Goal: Task Accomplishment & Management: Manage account settings

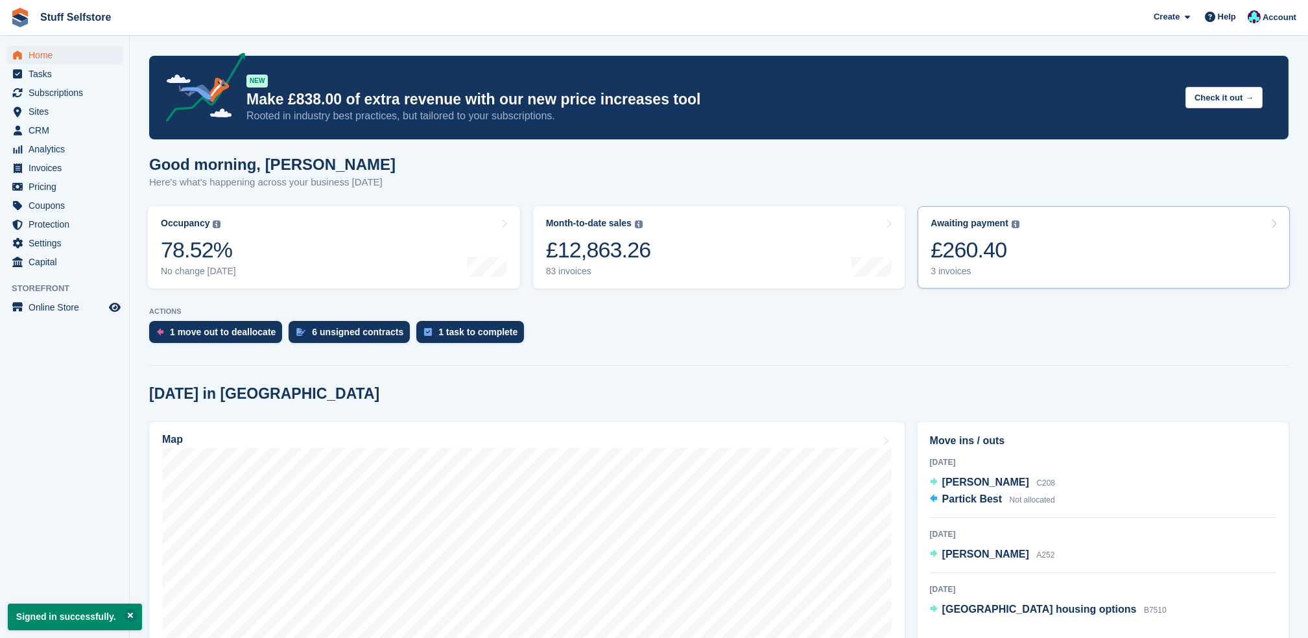
click at [1024, 234] on link "Awaiting payment The total outstanding balance on all open invoices. £260.40 3 …" at bounding box center [1104, 247] width 372 height 82
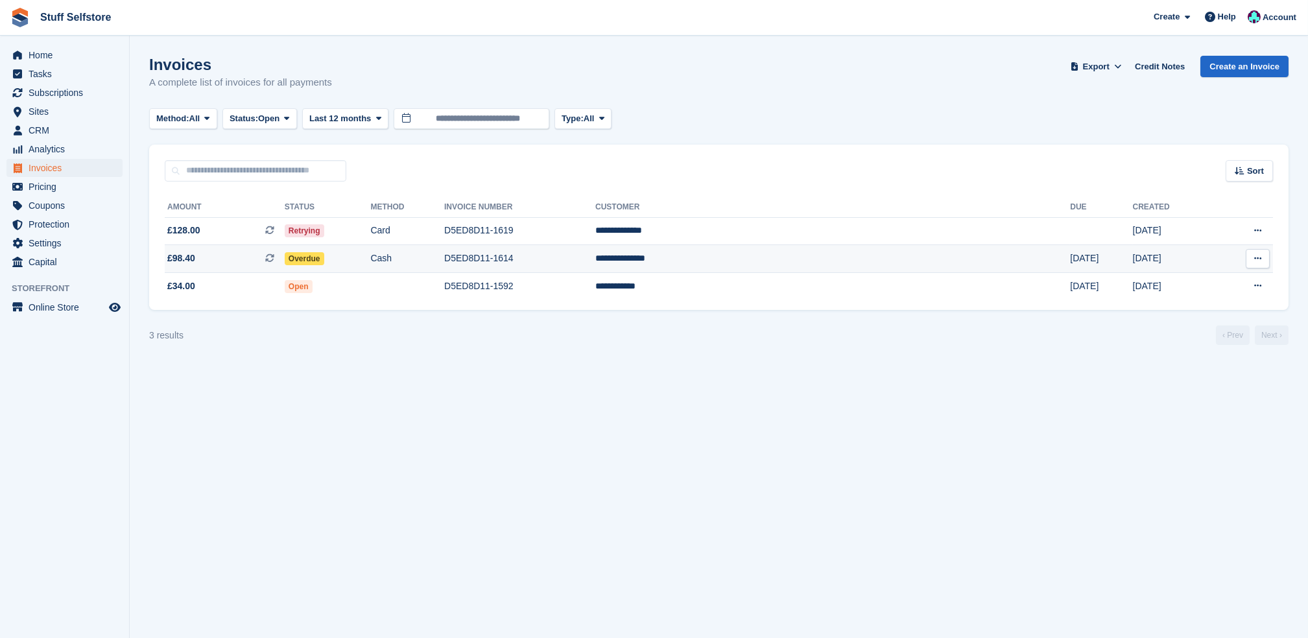
click at [776, 263] on td "**********" at bounding box center [832, 259] width 475 height 28
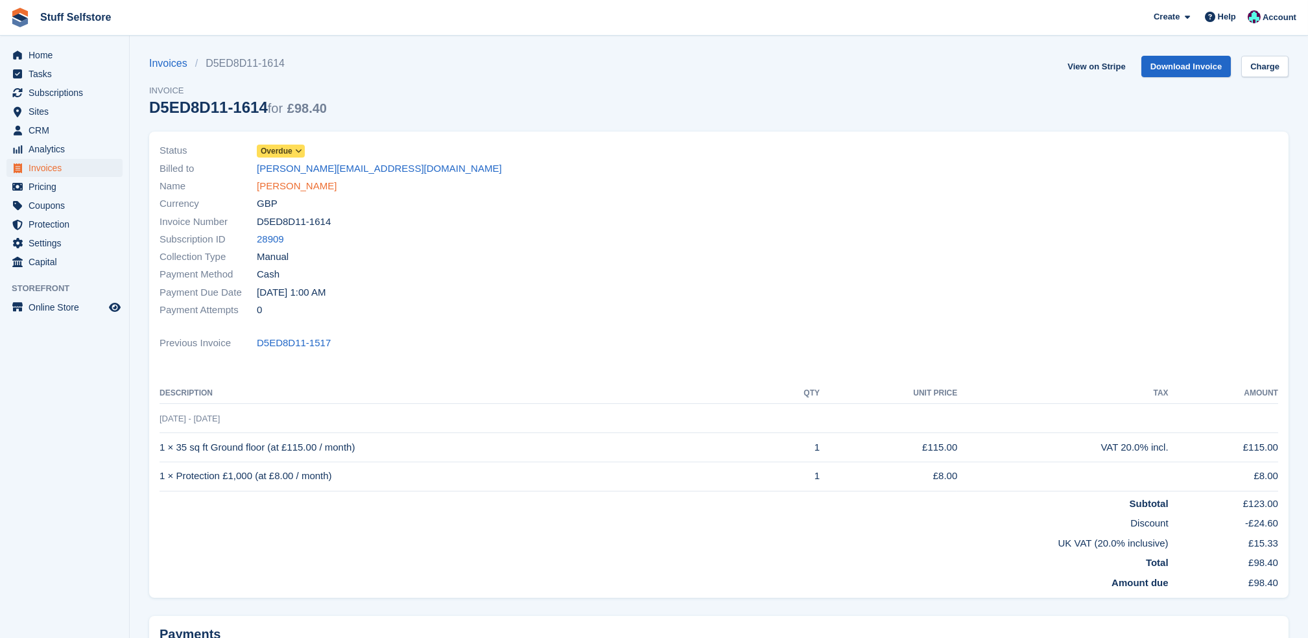
click at [307, 190] on link "Russell Simpson" at bounding box center [297, 186] width 80 height 15
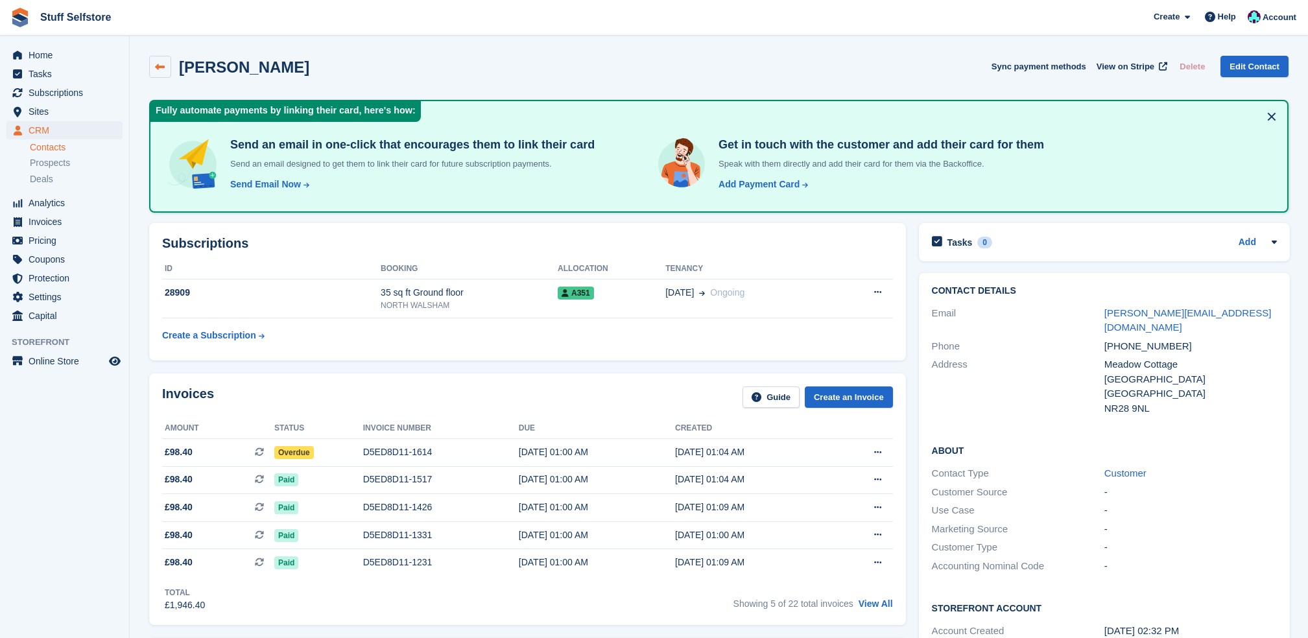
click at [157, 65] on icon at bounding box center [161, 67] width 10 height 10
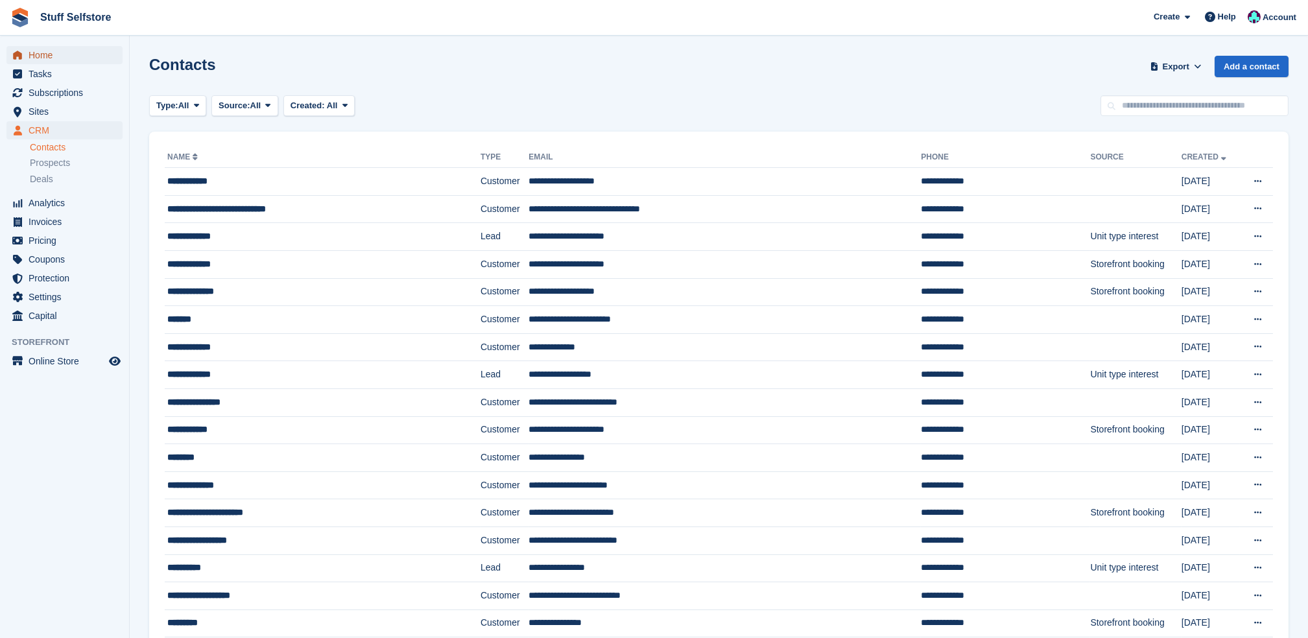
click at [45, 60] on span "Home" at bounding box center [68, 55] width 78 height 18
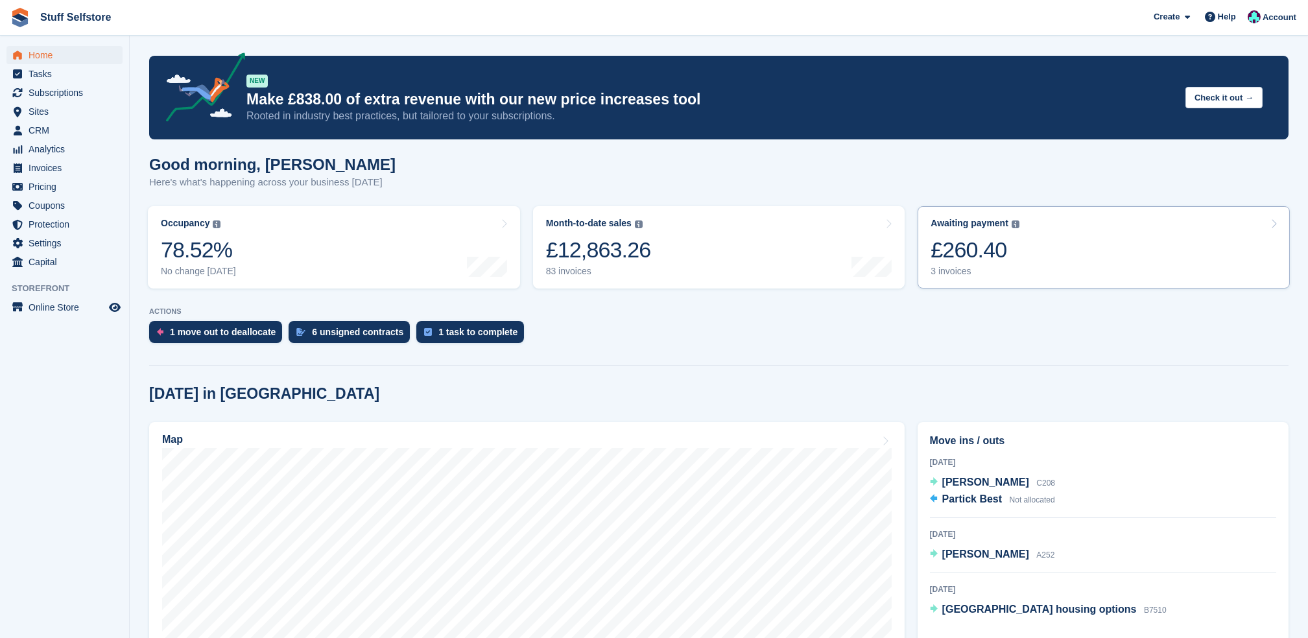
click at [1007, 249] on div "£260.40" at bounding box center [975, 250] width 89 height 27
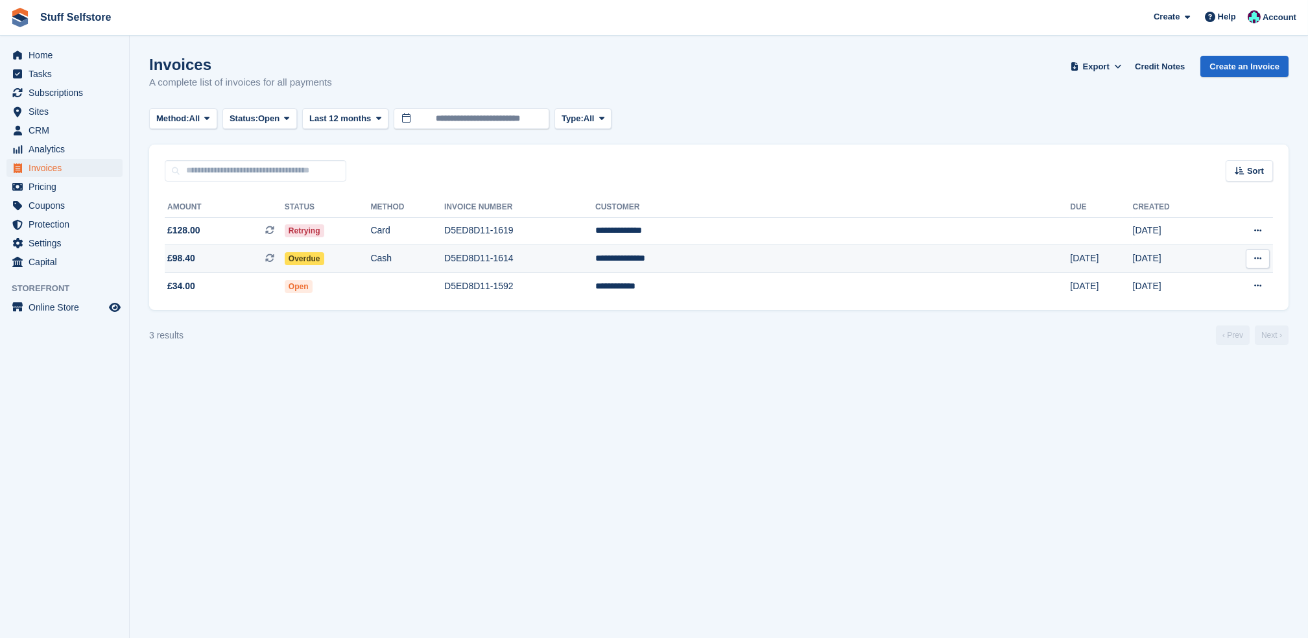
click at [595, 260] on td "D5ED8D11-1614" at bounding box center [519, 259] width 151 height 28
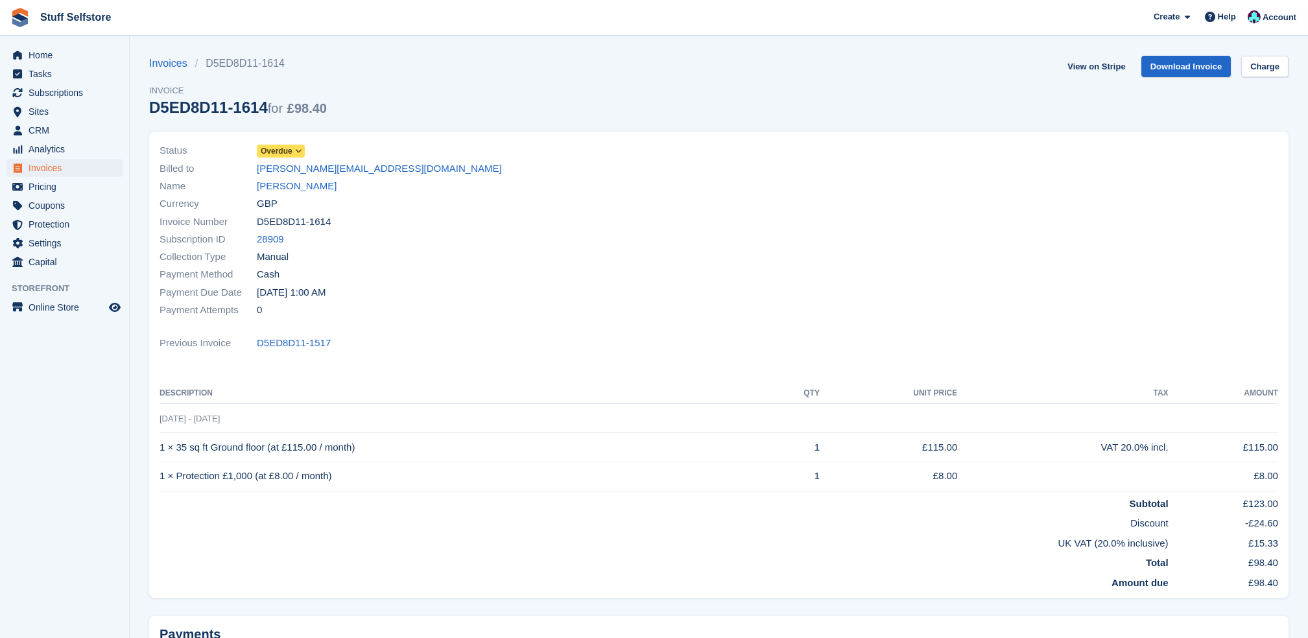
click at [272, 153] on span "Overdue" at bounding box center [277, 151] width 32 height 12
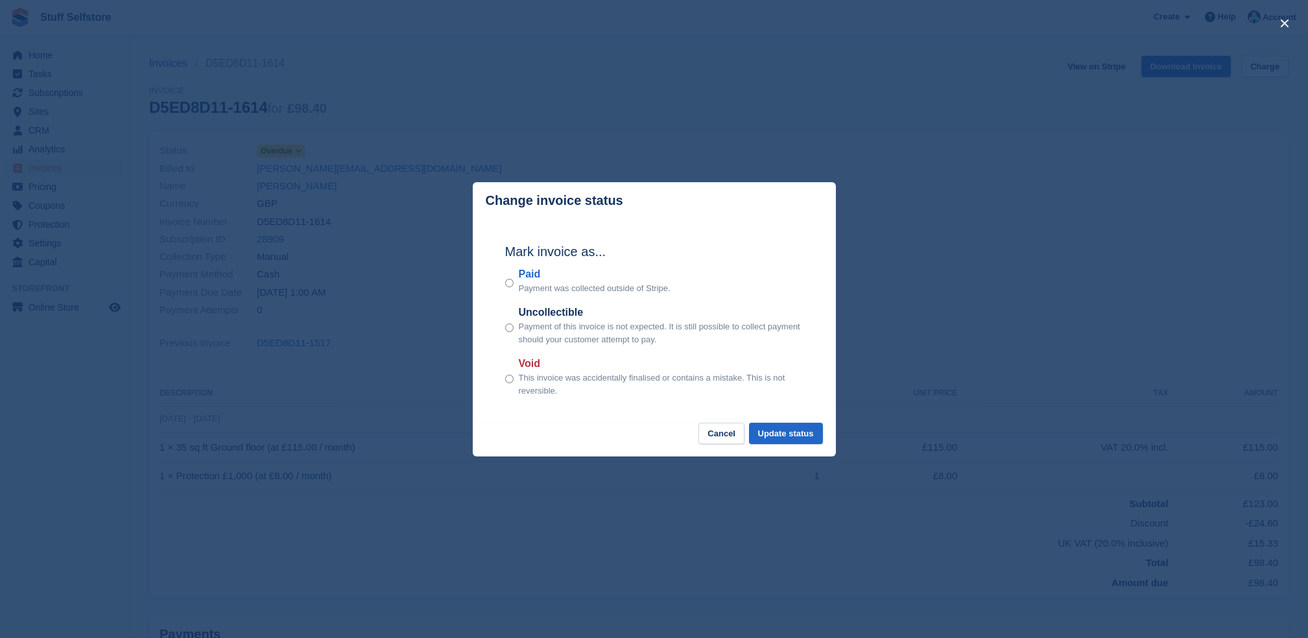
click at [568, 291] on p "Payment was collected outside of Stripe." at bounding box center [595, 288] width 152 height 13
click at [789, 428] on button "Update status" at bounding box center [786, 433] width 74 height 21
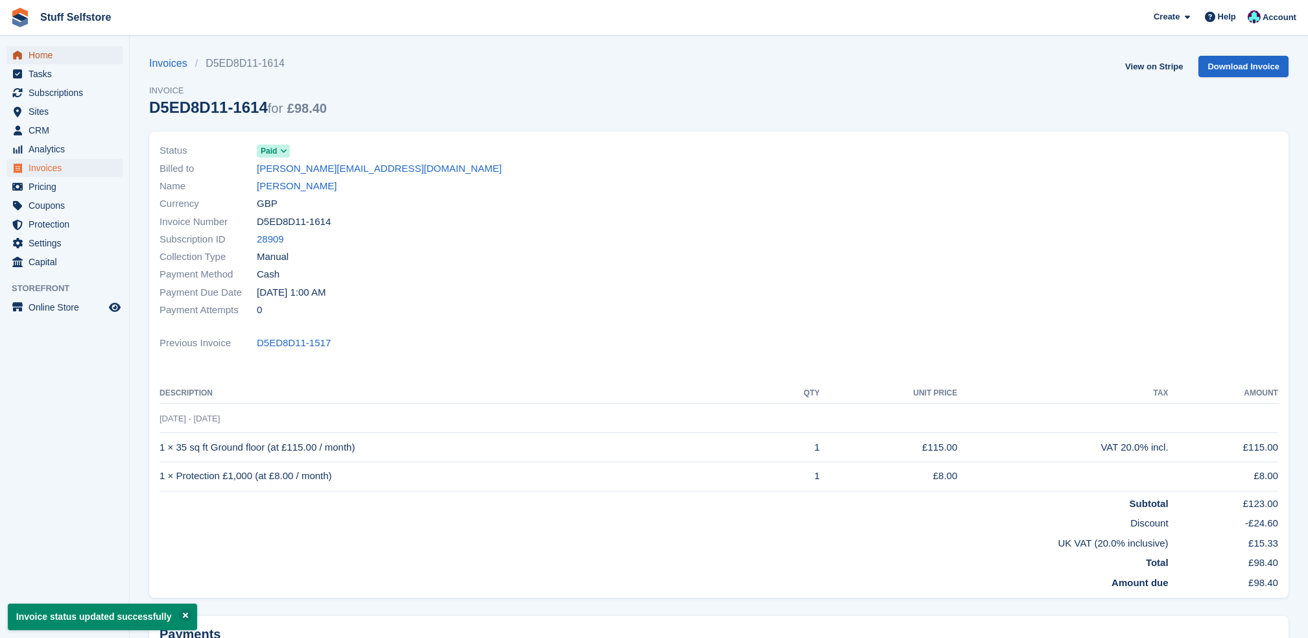
click at [47, 54] on span "Home" at bounding box center [68, 55] width 78 height 18
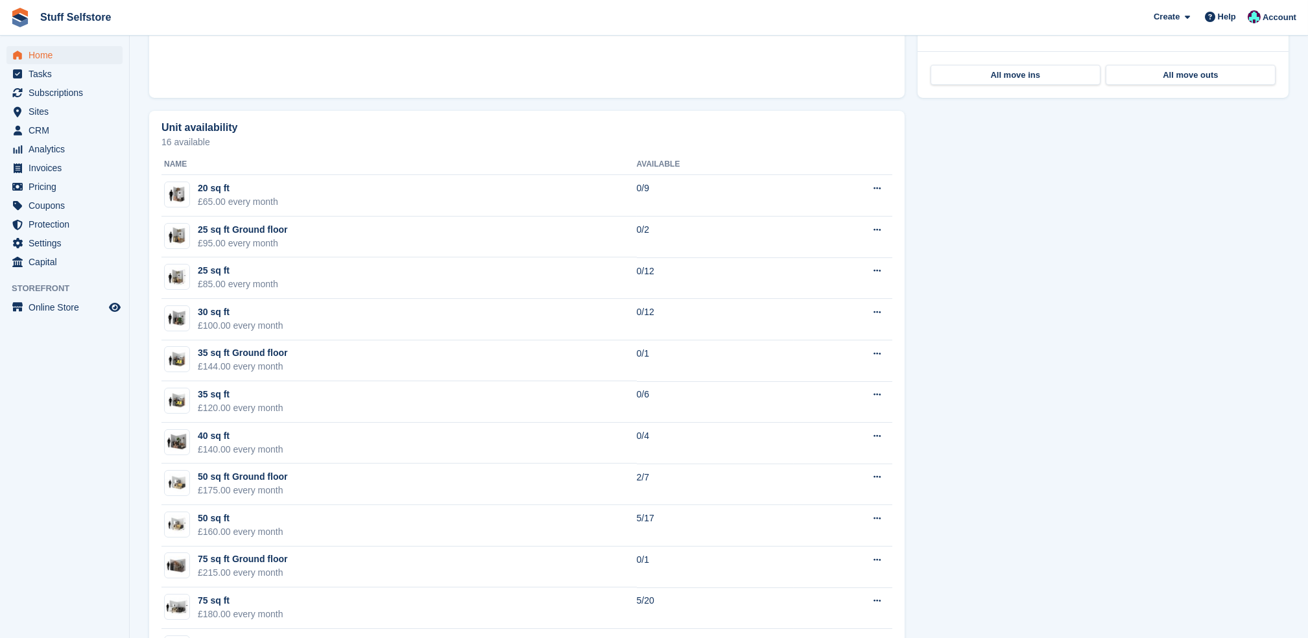
scroll to position [691, 0]
